Goal: Communication & Community: Answer question/provide support

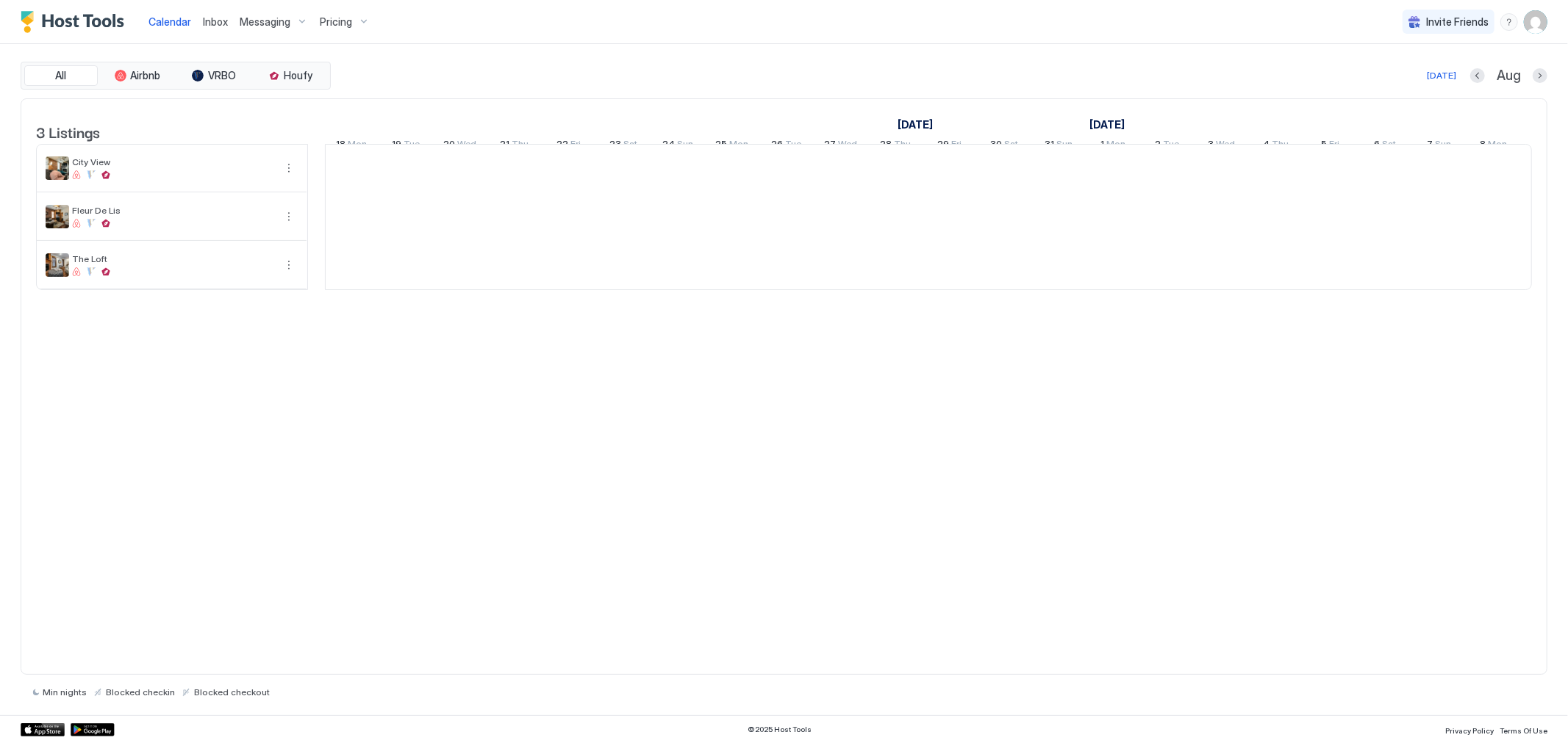
scroll to position [0, 817]
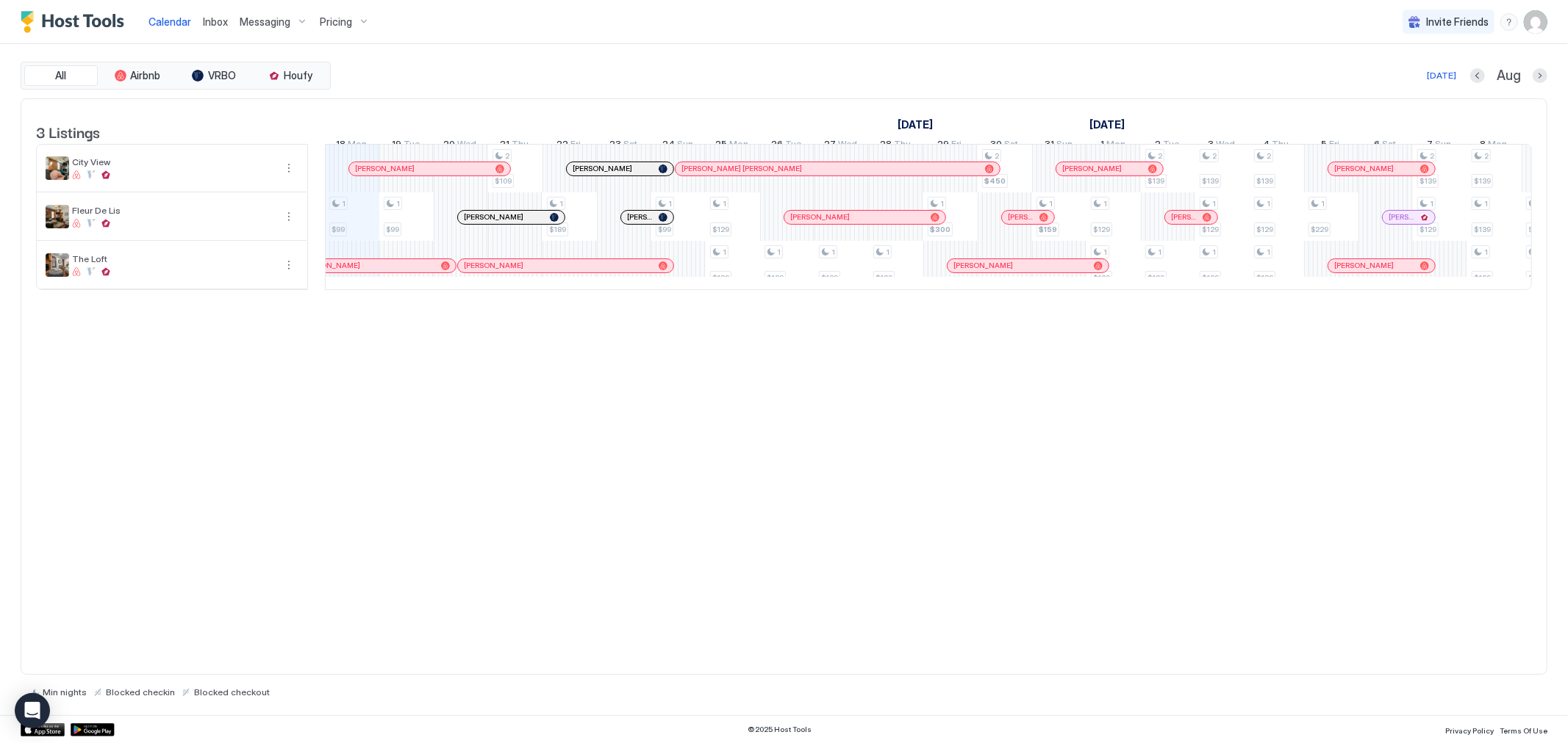
click at [585, 174] on div at bounding box center [585, 169] width 11 height 11
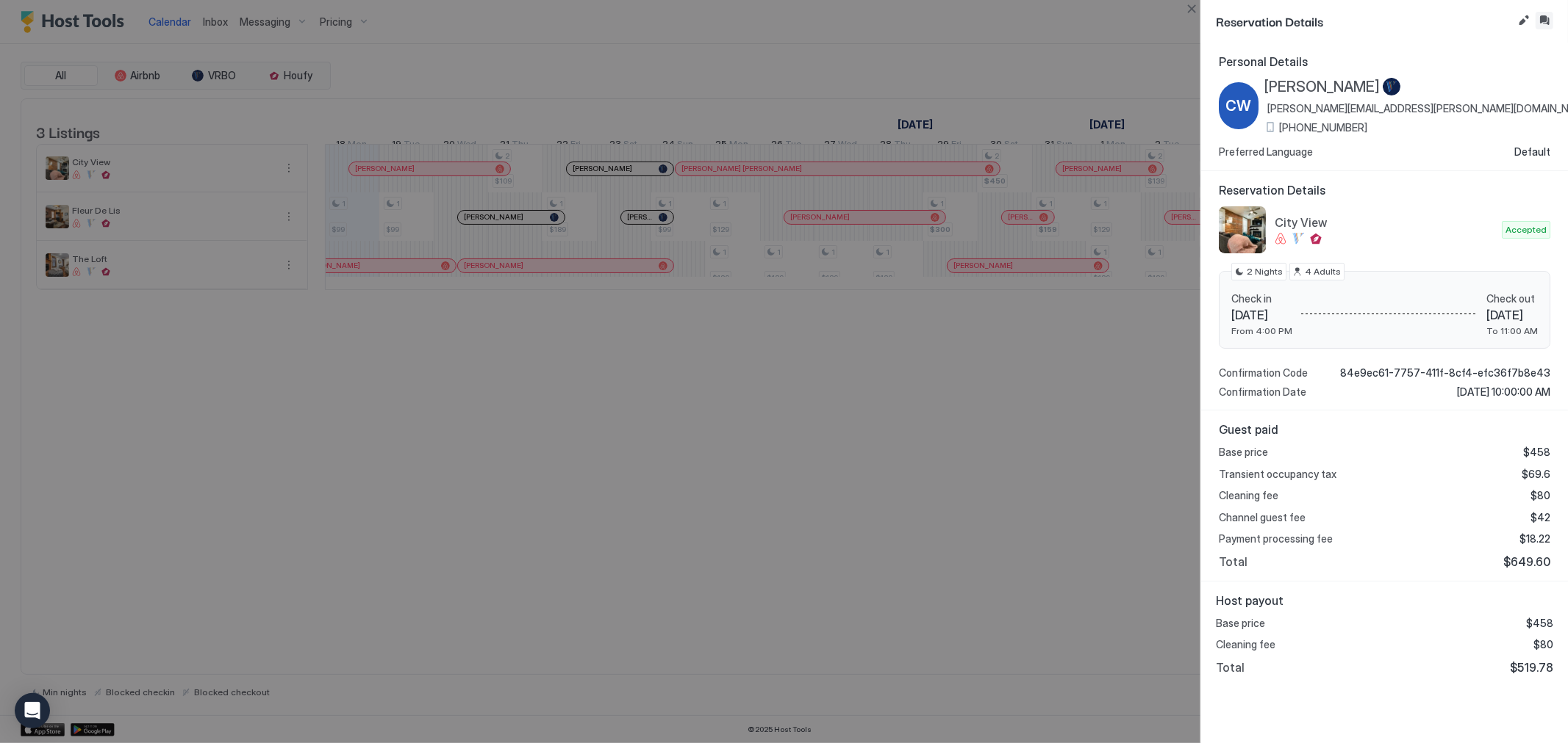
click at [1545, 25] on button "Inbox" at bounding box center [1544, 20] width 18 height 18
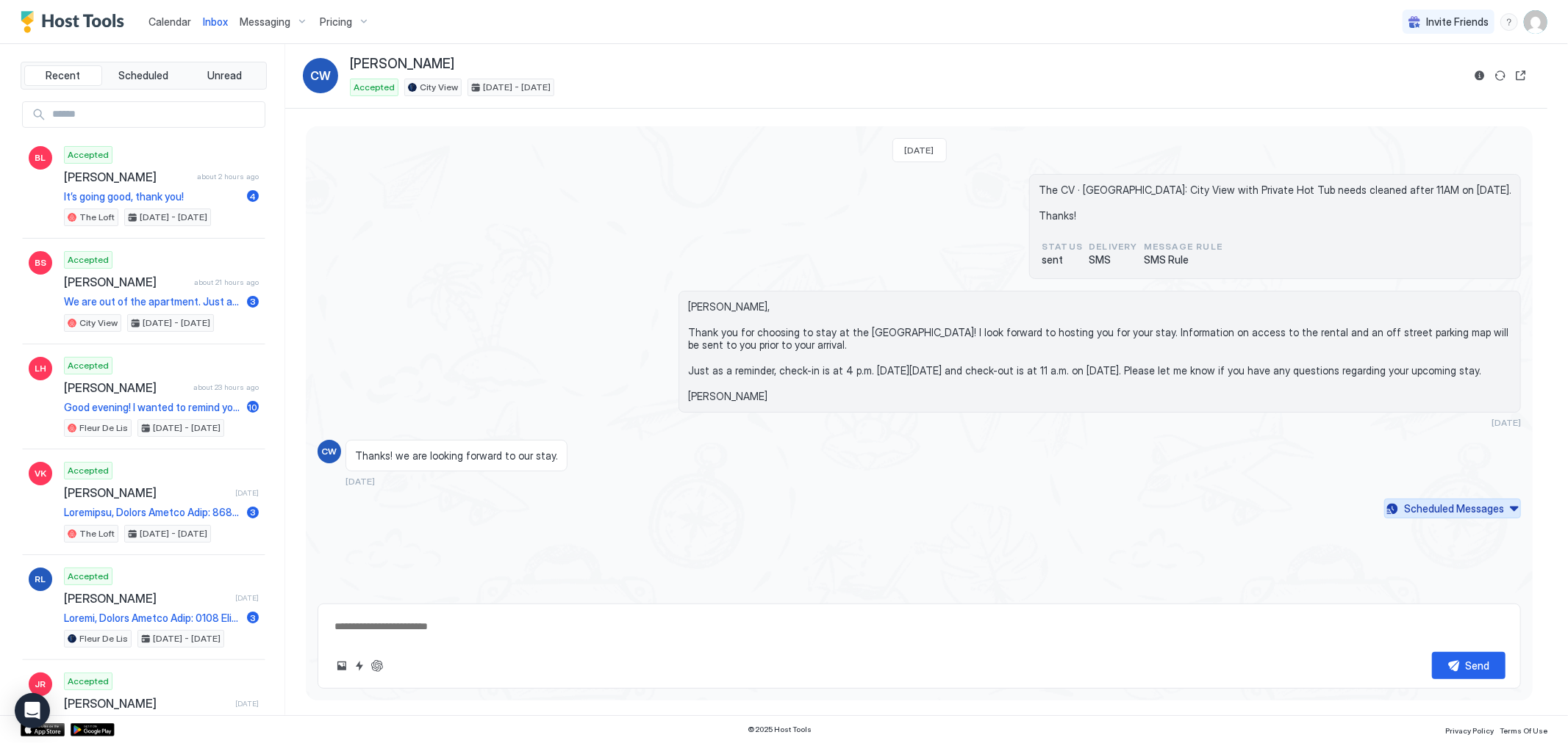
click at [1480, 517] on div "Scheduled Messages" at bounding box center [1454, 508] width 100 height 15
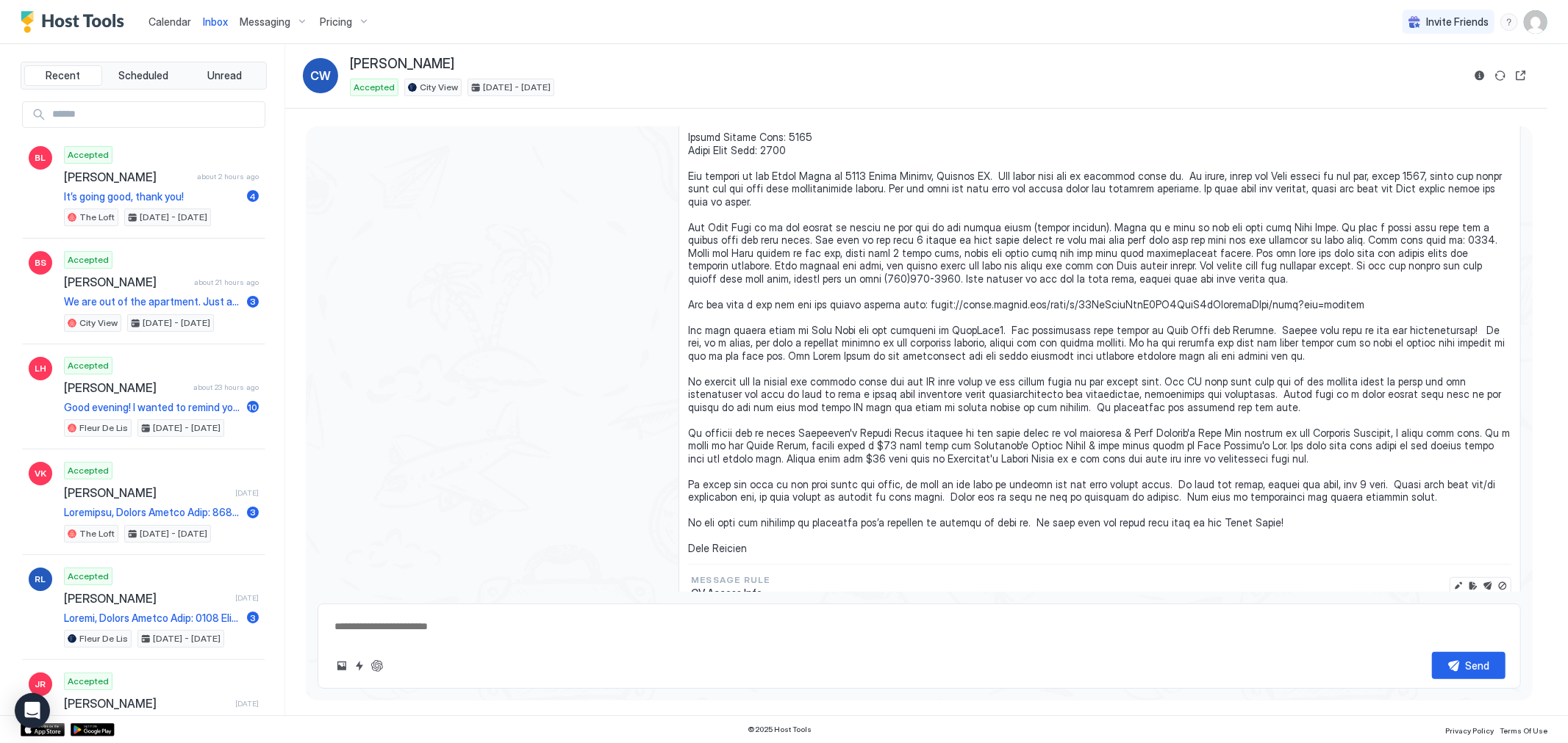
scroll to position [397, 0]
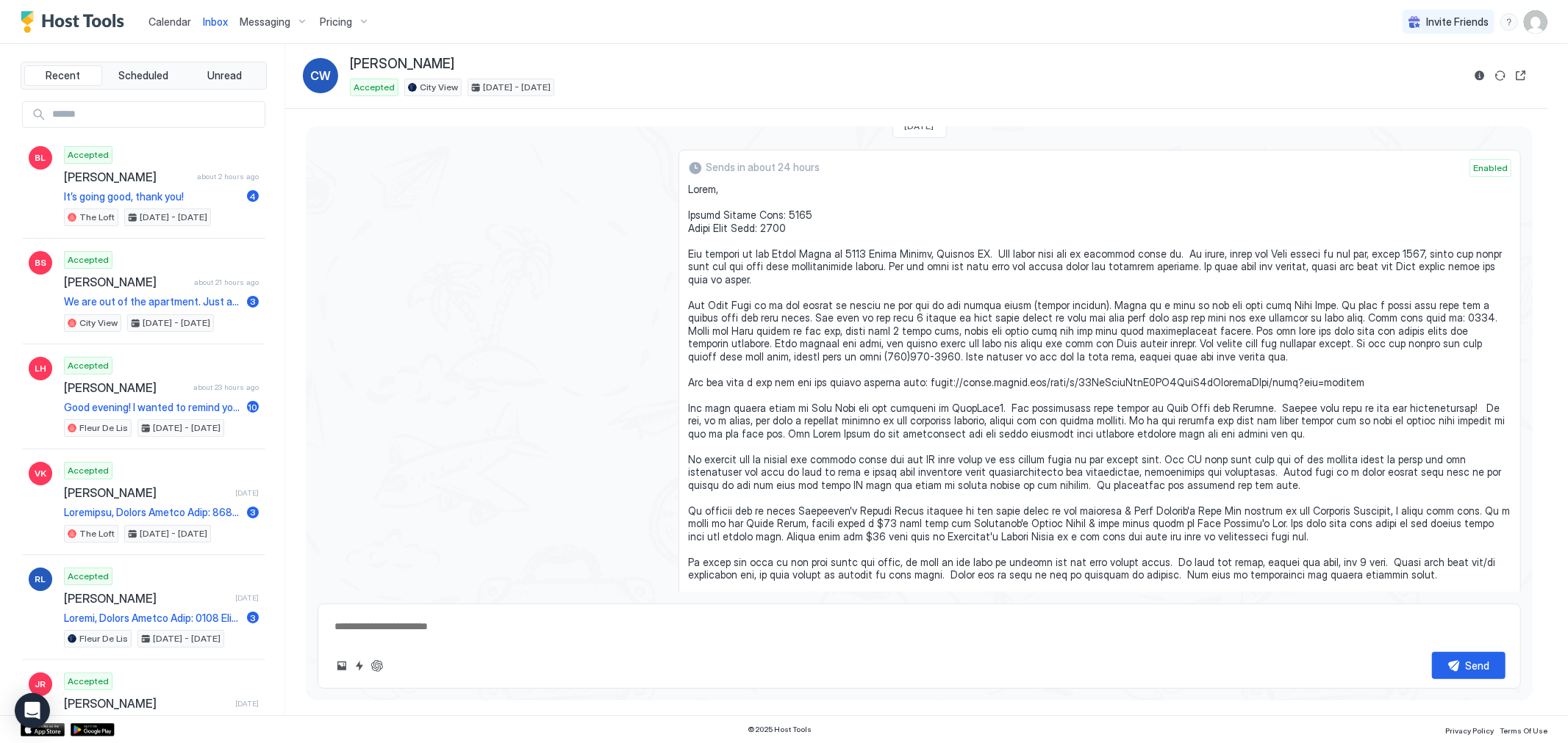
type textarea "*"
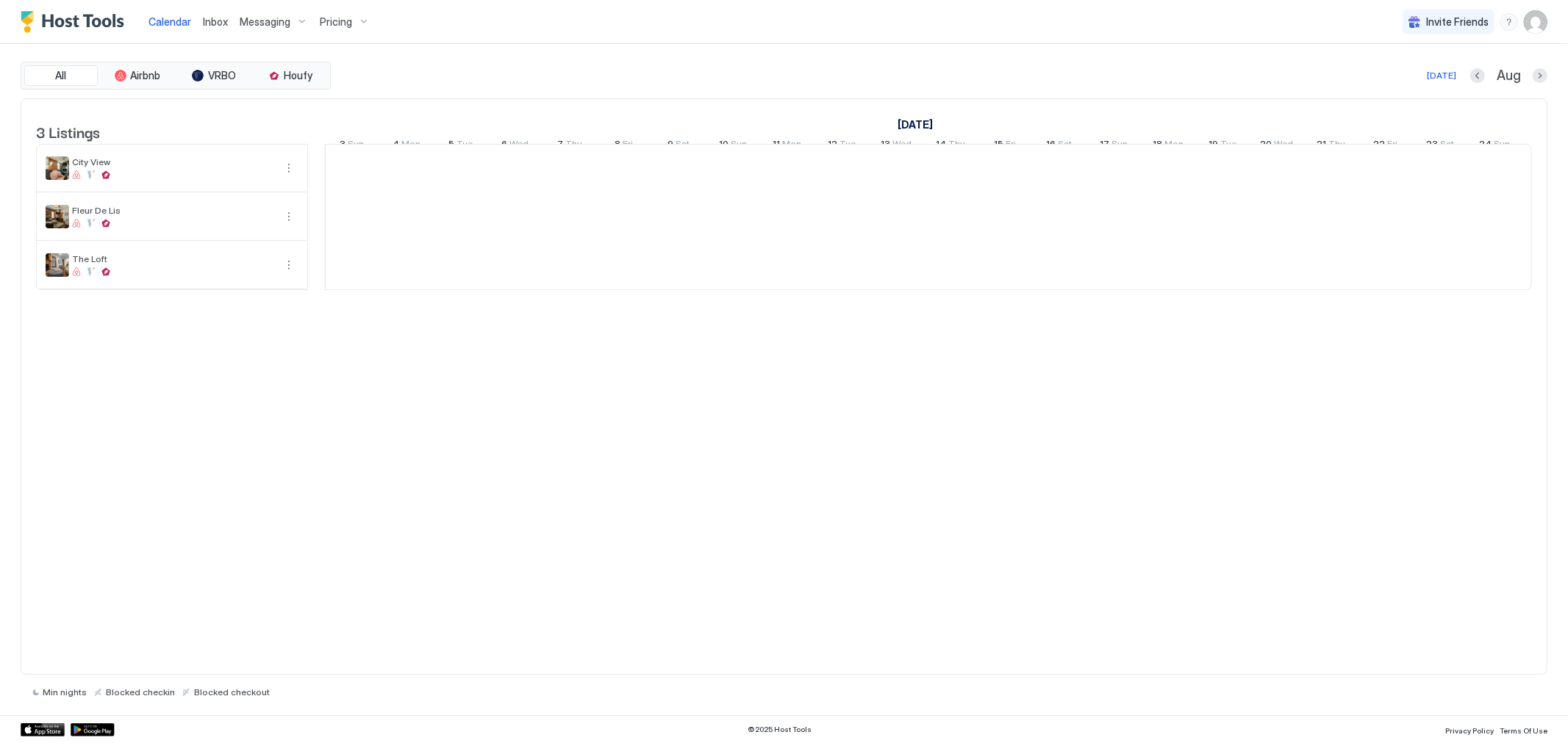
scroll to position [0, 817]
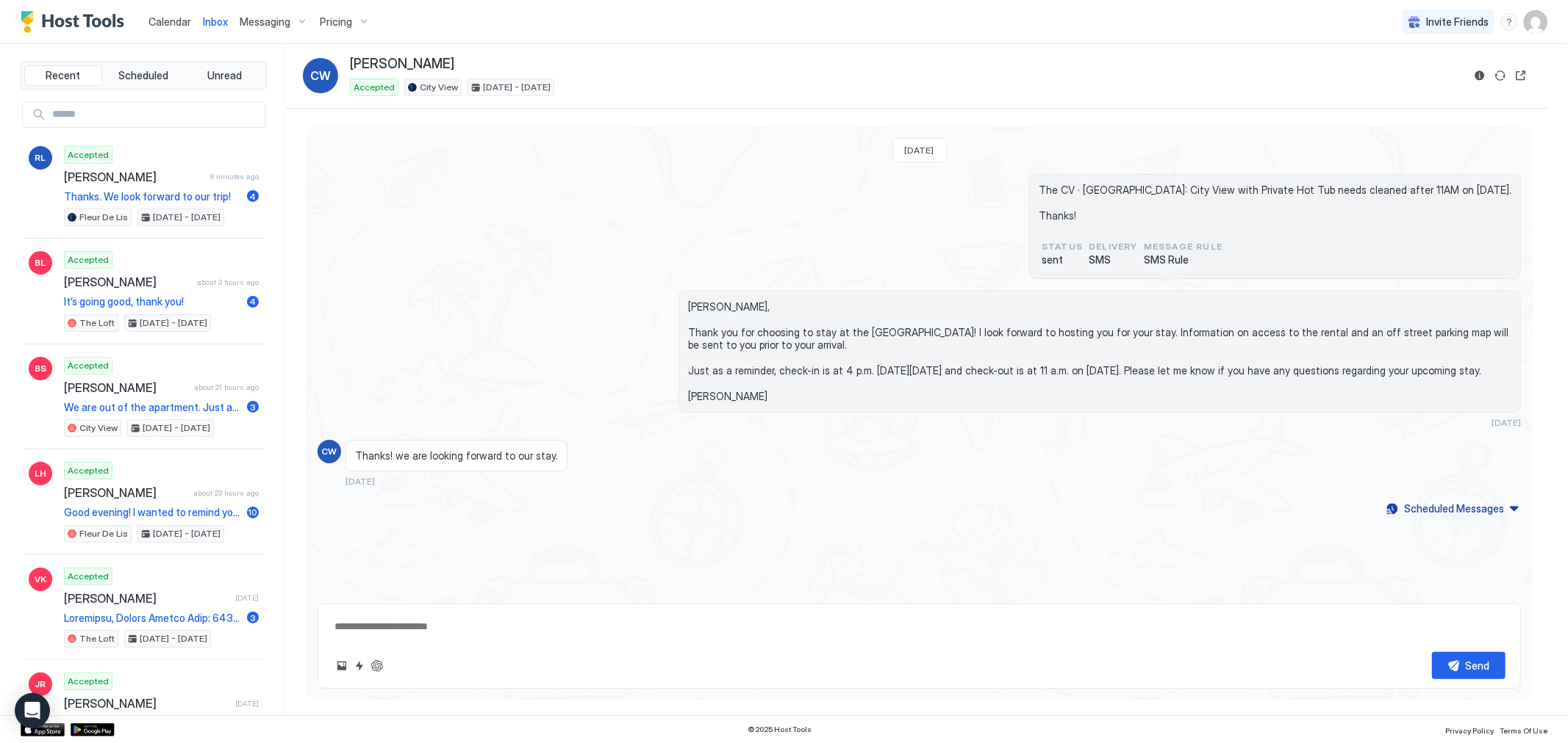
type textarea "*"
